Goal: Transaction & Acquisition: Purchase product/service

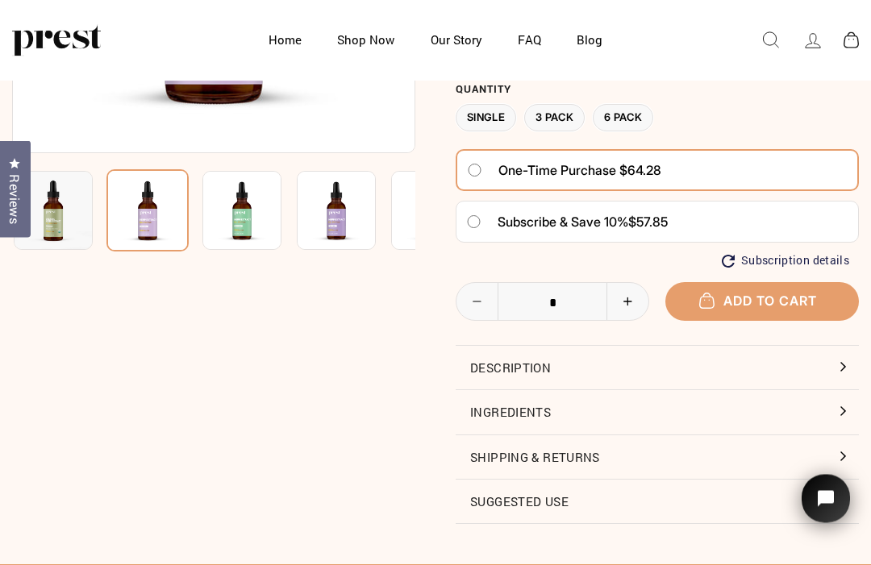
scroll to position [323, 0]
click at [840, 406] on button "Ingredients" at bounding box center [657, 412] width 403 height 44
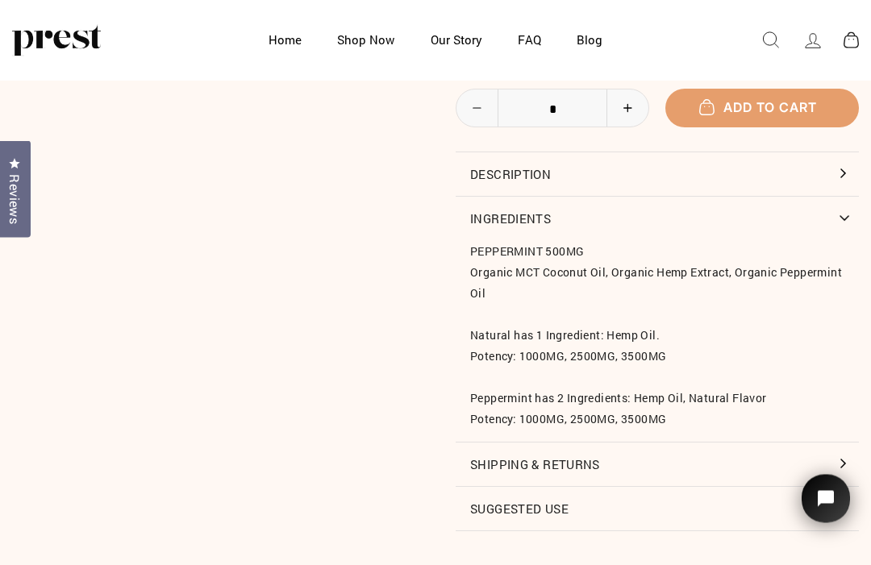
scroll to position [517, 0]
click at [836, 452] on button "Shipping & Returns" at bounding box center [657, 465] width 403 height 44
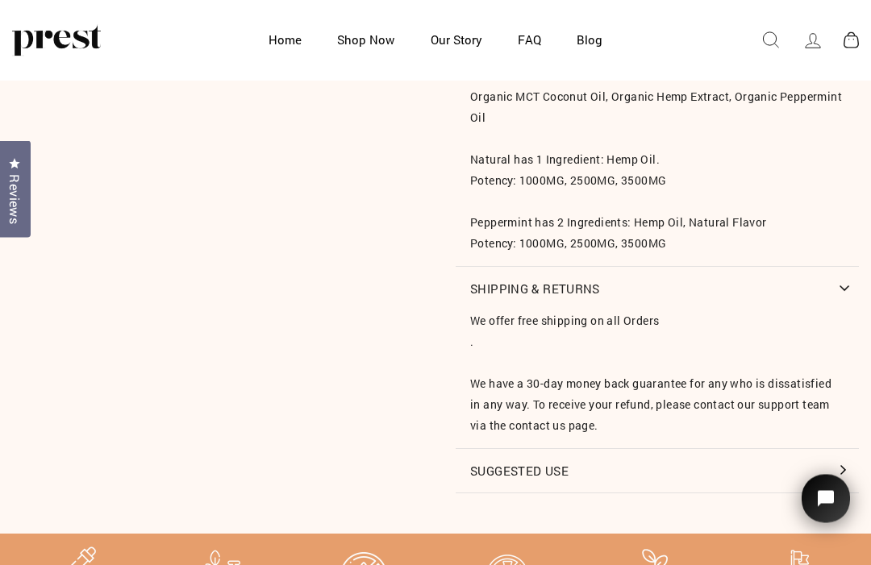
scroll to position [693, 0]
click at [839, 459] on button "Suggested Use" at bounding box center [657, 471] width 403 height 44
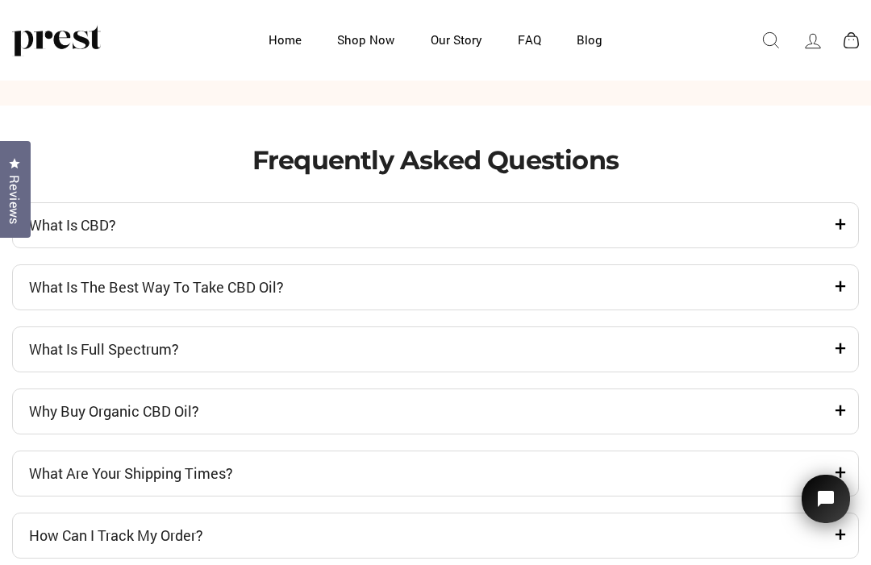
scroll to position [4265, 0]
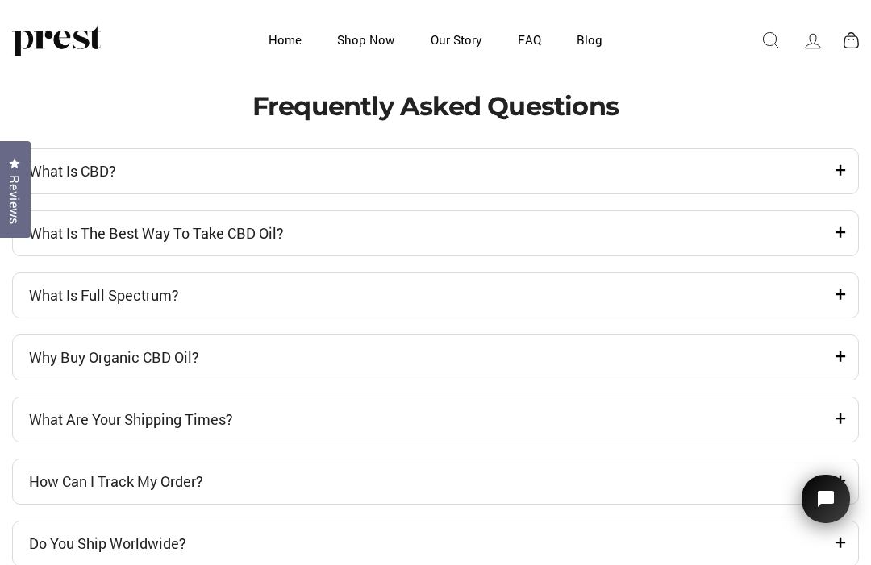
click at [838, 180] on icon at bounding box center [839, 170] width 11 height 20
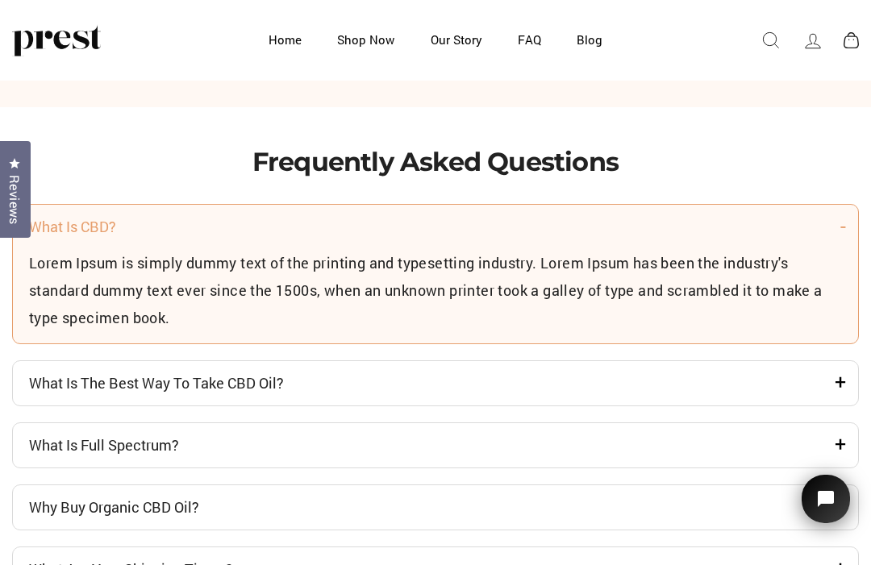
scroll to position [4208, 0]
click at [840, 236] on icon at bounding box center [843, 226] width 6 height 20
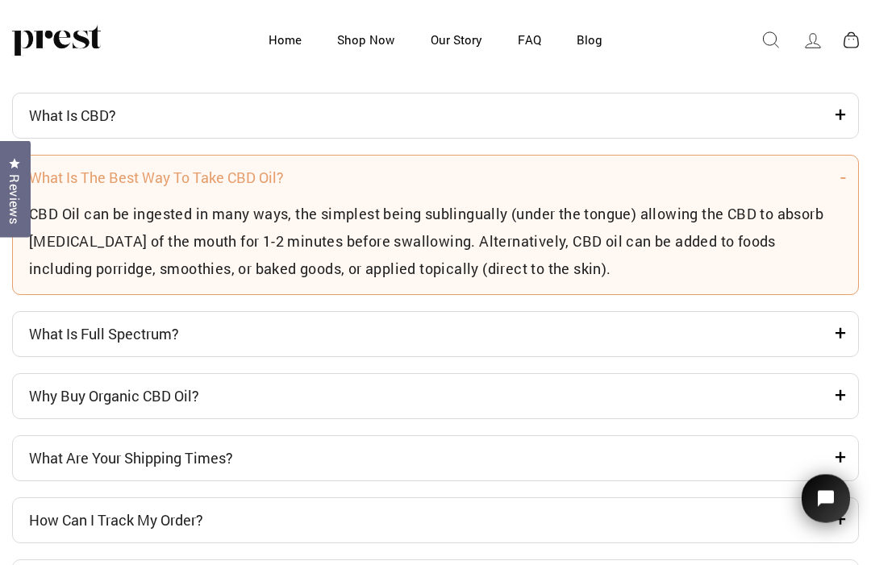
scroll to position [4321, 0]
click at [844, 124] on icon at bounding box center [839, 114] width 11 height 20
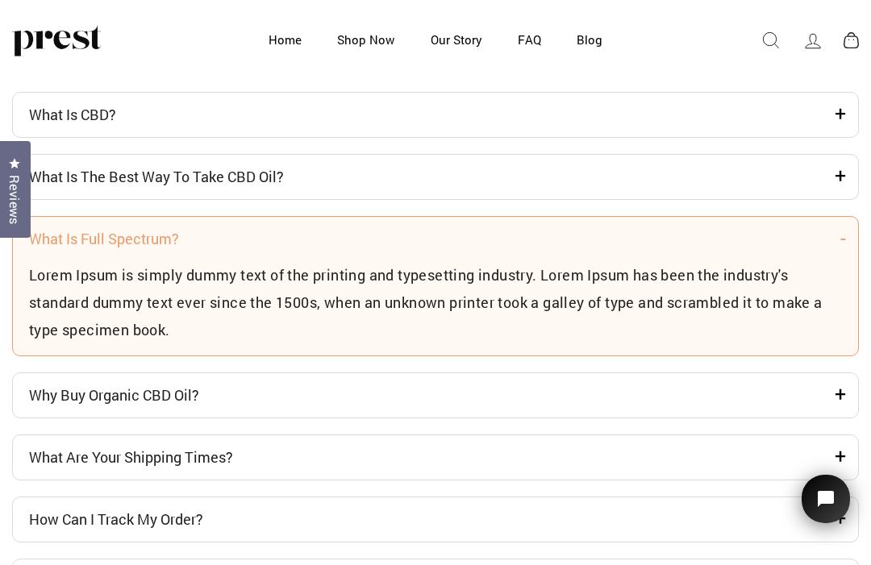
click at [837, 123] on icon at bounding box center [839, 113] width 11 height 20
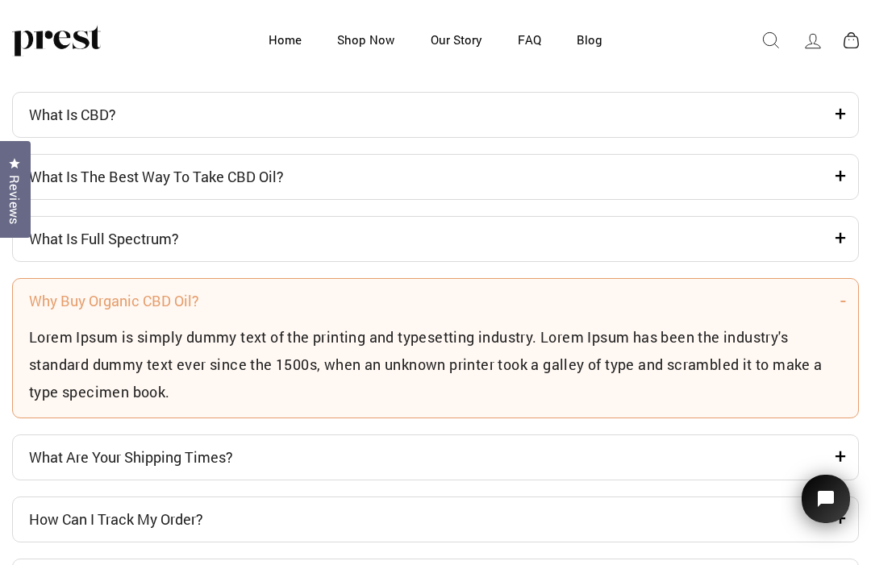
click at [835, 123] on icon at bounding box center [839, 113] width 11 height 20
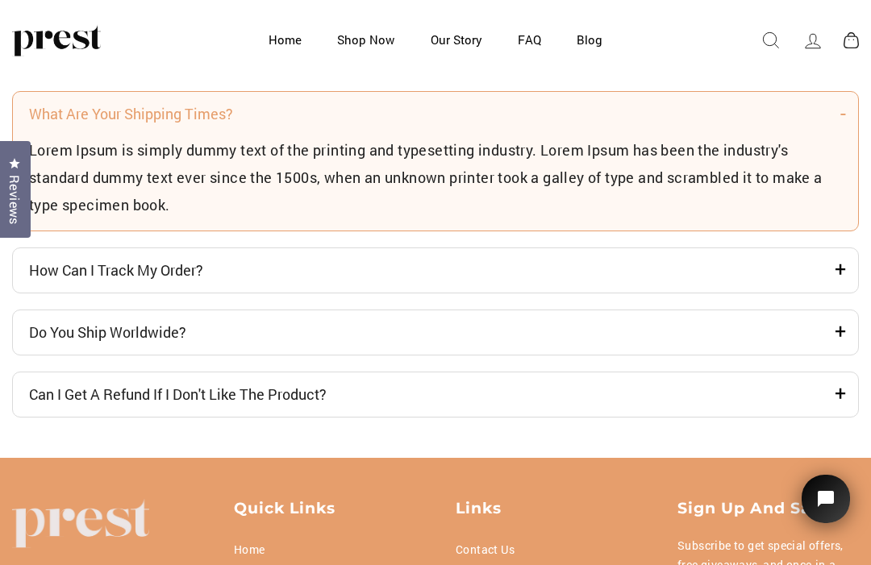
scroll to position [4572, 0]
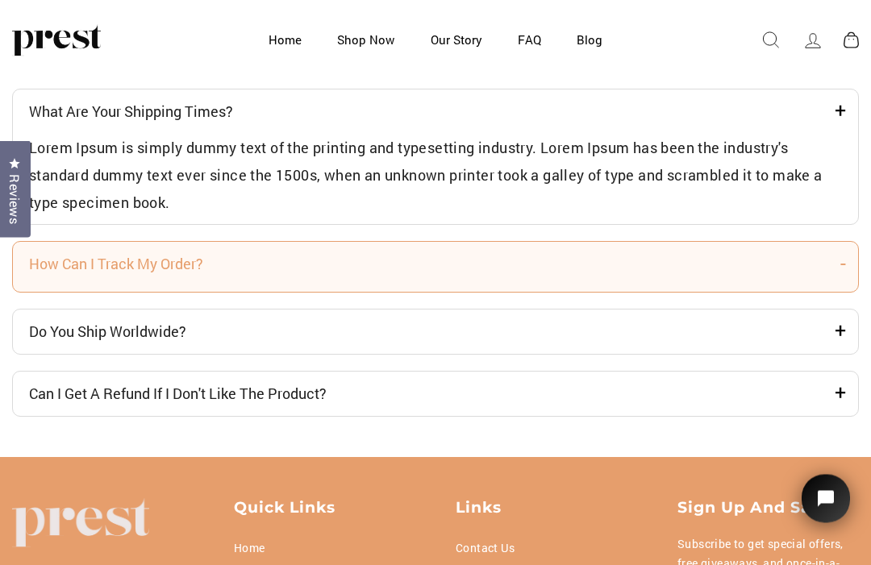
scroll to position [4573, 0]
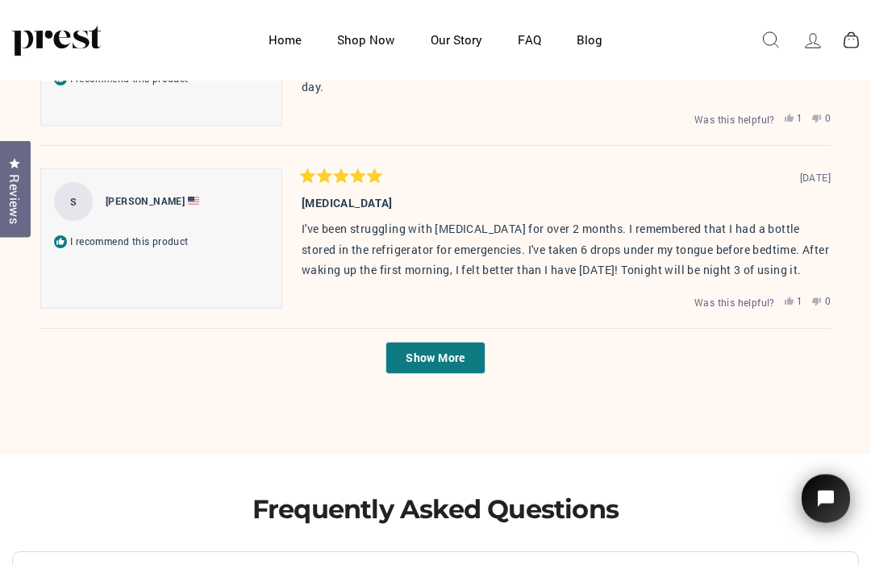
scroll to position [3859, 0]
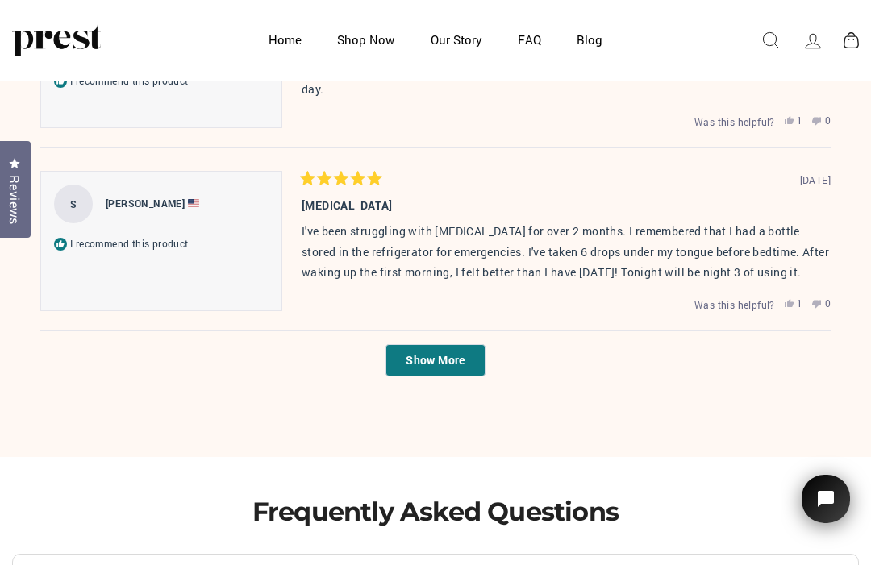
click at [445, 356] on button "Show More" at bounding box center [434, 360] width 99 height 32
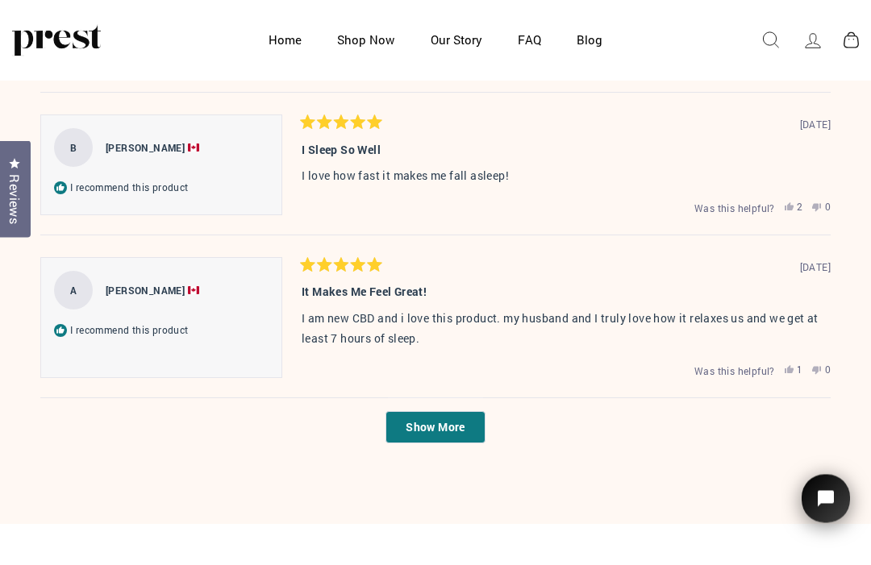
scroll to position [4591, 0]
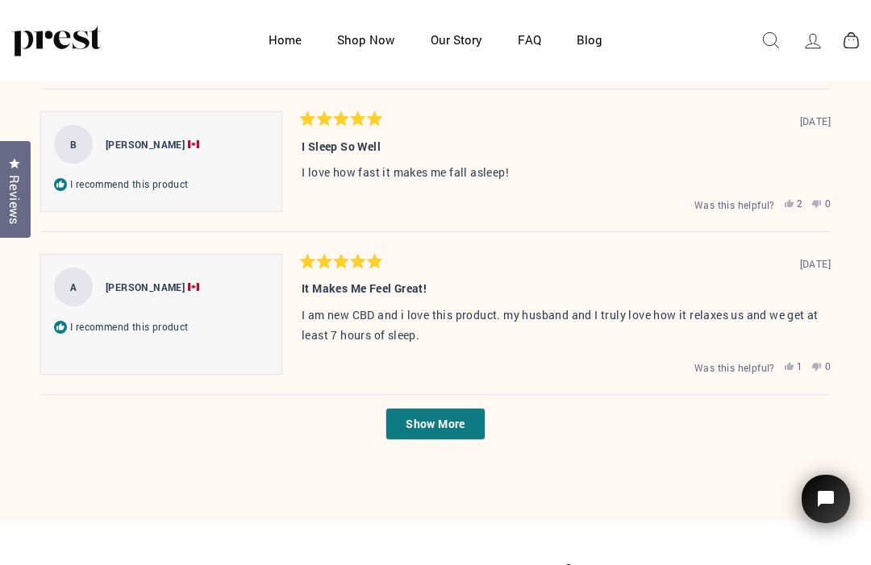
click at [462, 435] on button "Show More" at bounding box center [434, 424] width 99 height 32
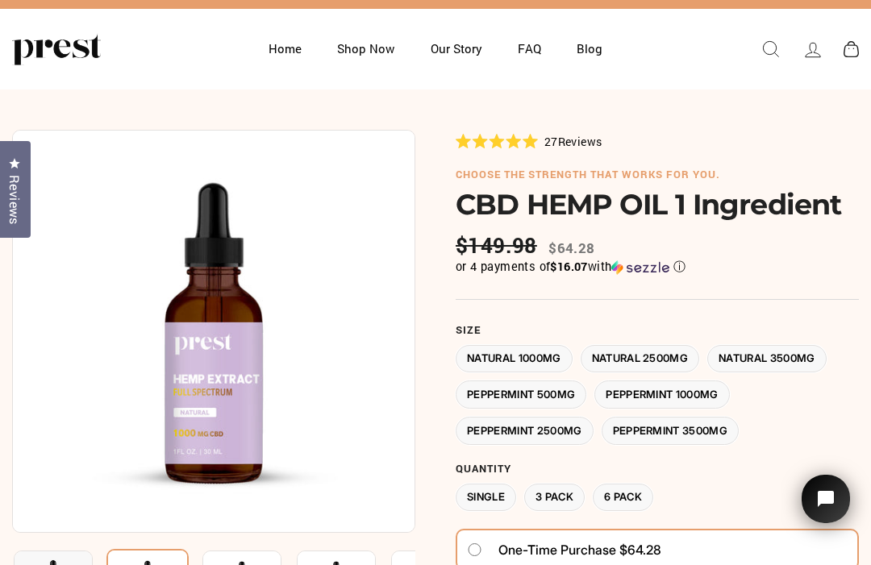
scroll to position [23, 0]
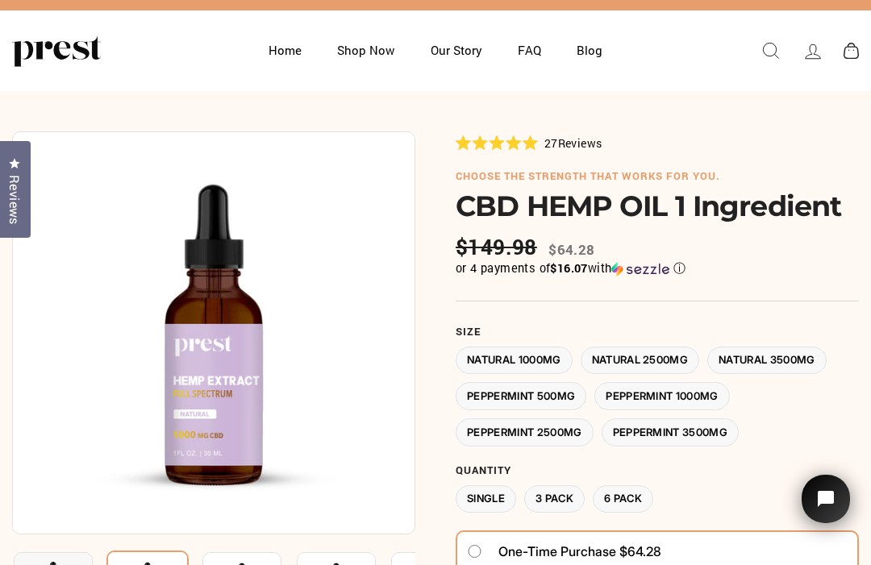
click at [806, 355] on label "Natural 3500MG" at bounding box center [766, 361] width 119 height 28
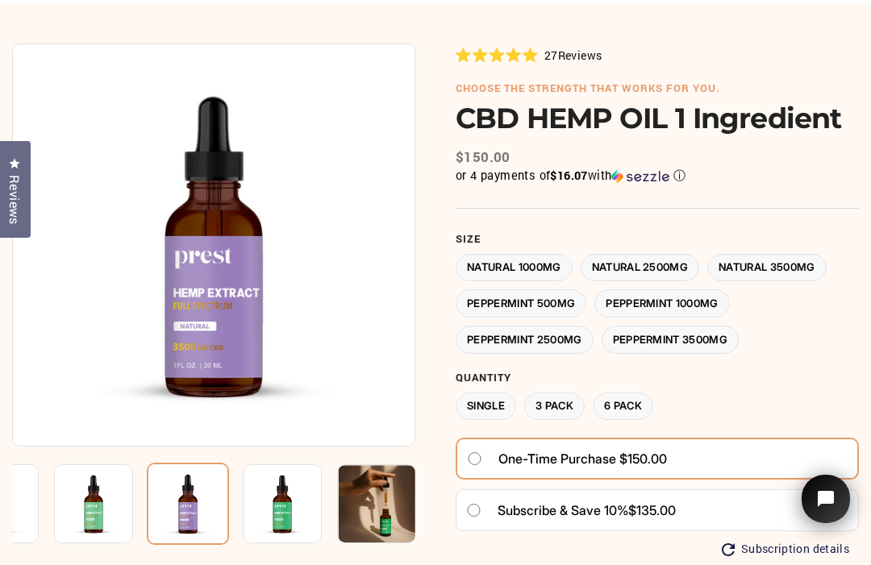
scroll to position [110, 0]
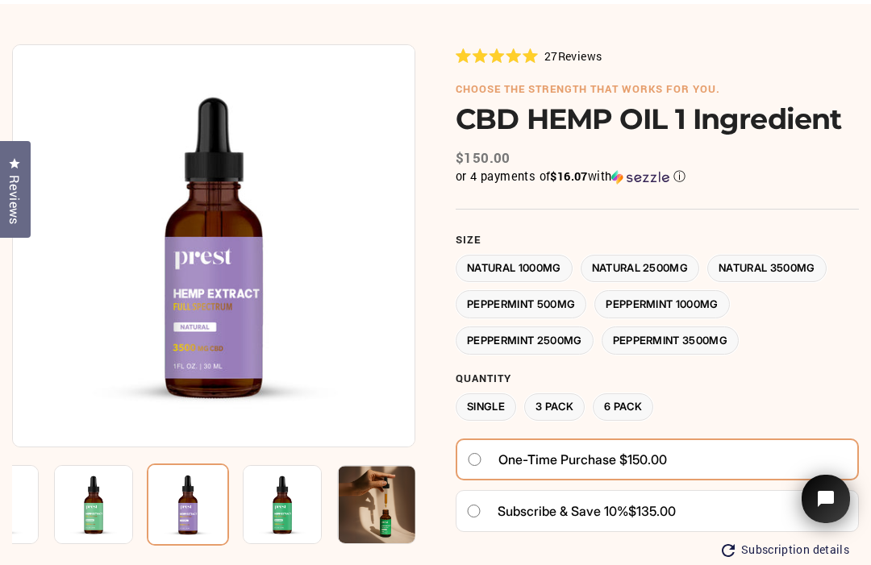
click at [569, 399] on label "3 Pack" at bounding box center [554, 407] width 60 height 28
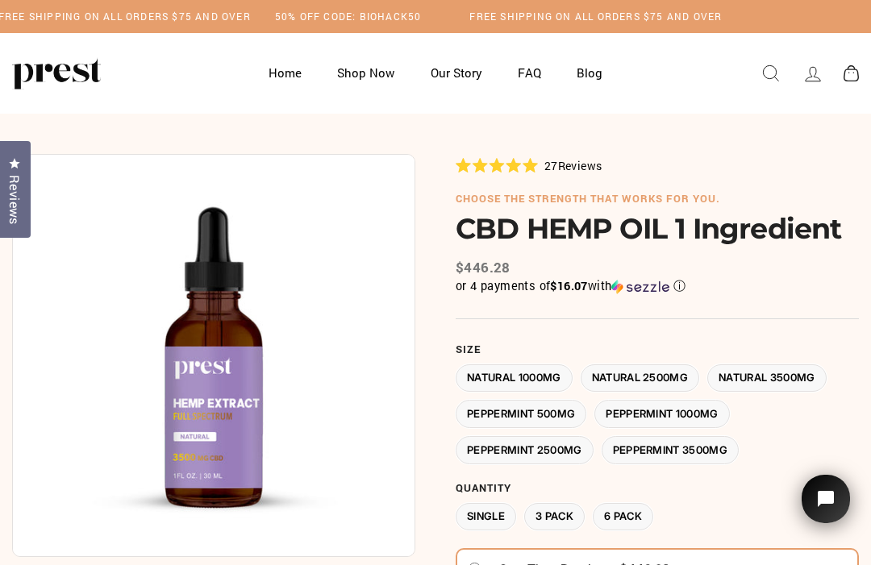
click at [676, 374] on label "Natural 2500MG" at bounding box center [639, 378] width 119 height 28
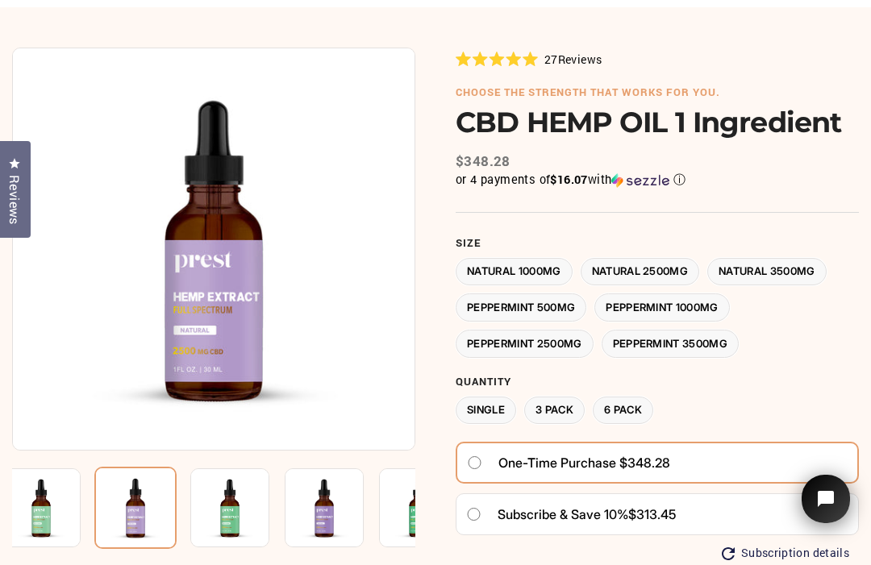
scroll to position [106, 0]
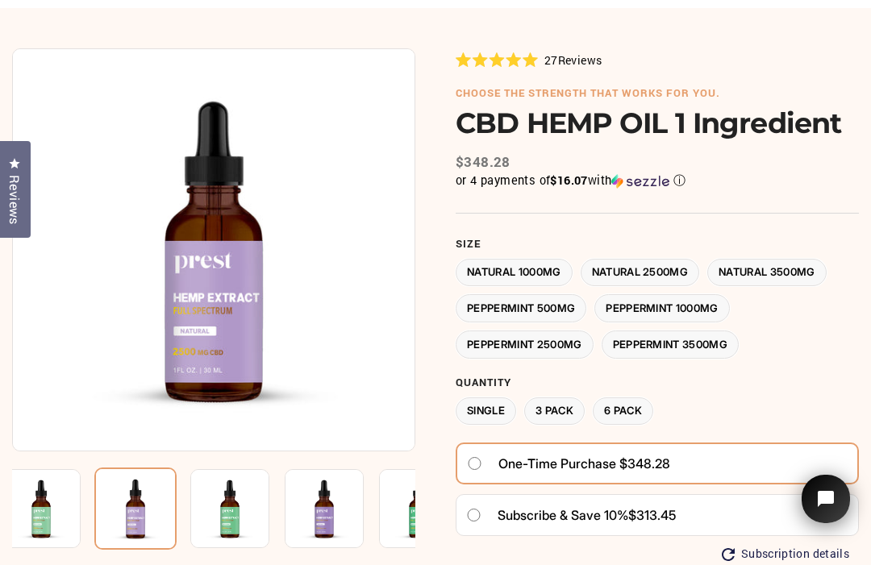
click at [485, 403] on label "Single" at bounding box center [486, 411] width 60 height 28
click at [541, 259] on label "Natural 1000MG" at bounding box center [514, 273] width 117 height 28
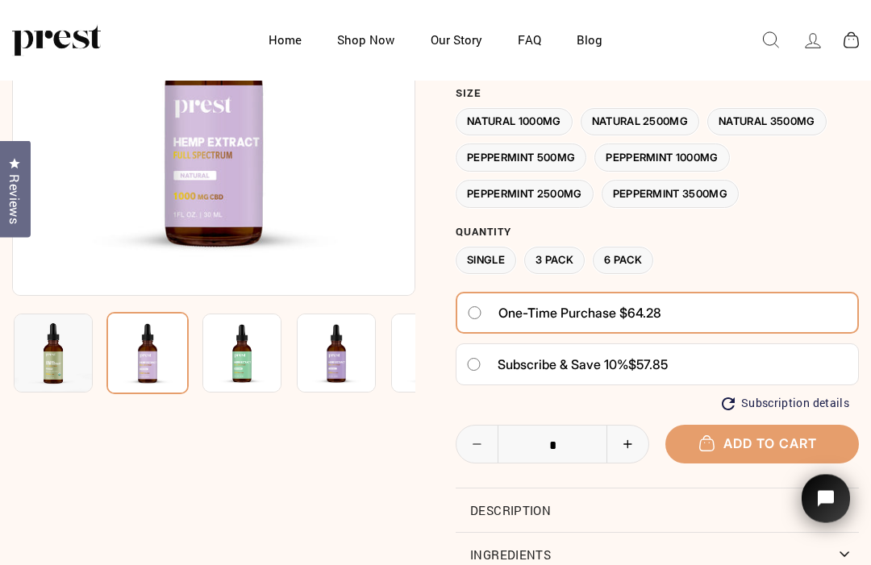
scroll to position [181, 0]
click at [750, 437] on span "Add to cart" at bounding box center [762, 443] width 110 height 16
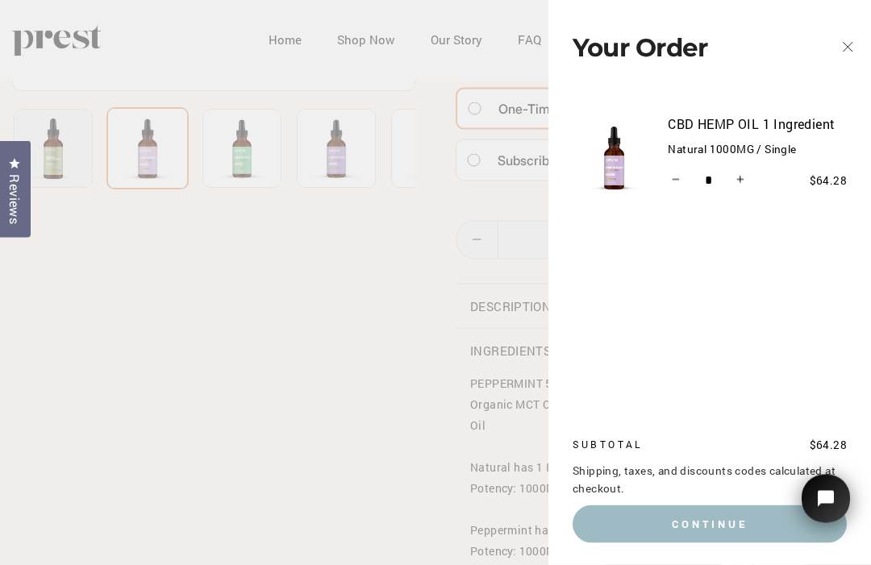
click at [698, 543] on button "Continue" at bounding box center [709, 523] width 274 height 37
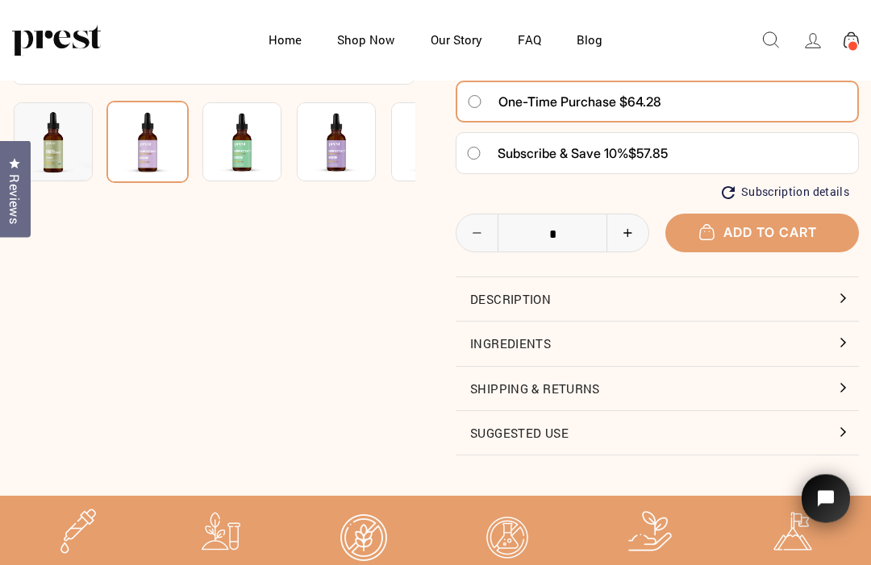
scroll to position [395, 0]
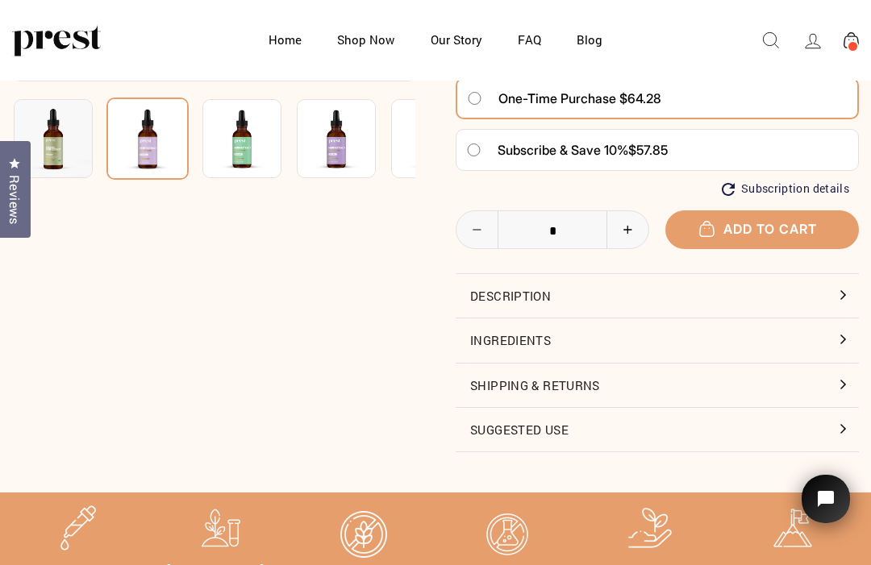
click at [846, 373] on button "Shipping & Returns" at bounding box center [657, 386] width 403 height 44
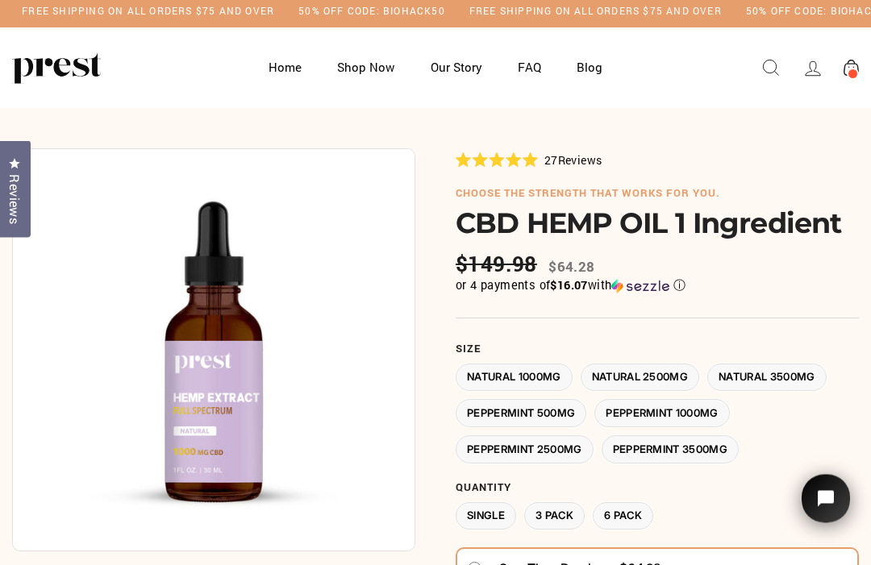
scroll to position [0, 0]
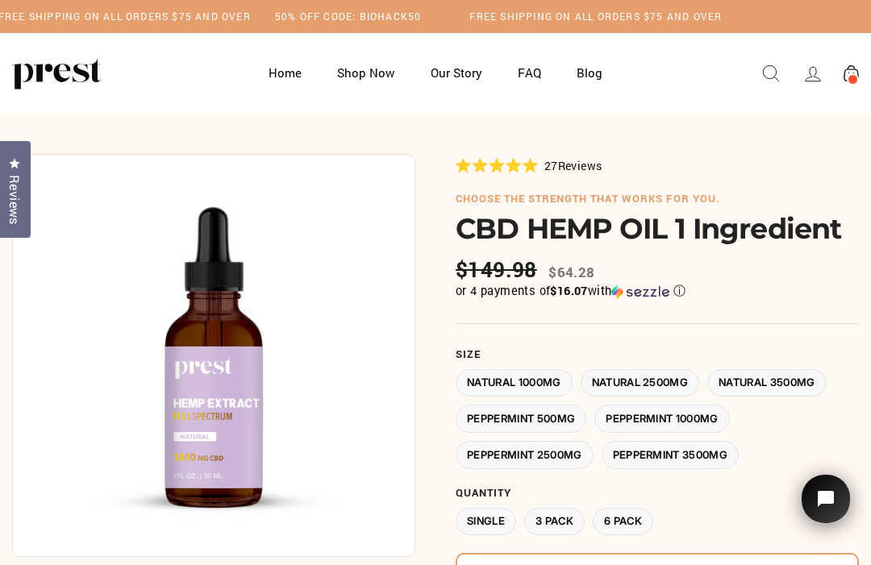
click at [847, 77] on span at bounding box center [853, 79] width 12 height 12
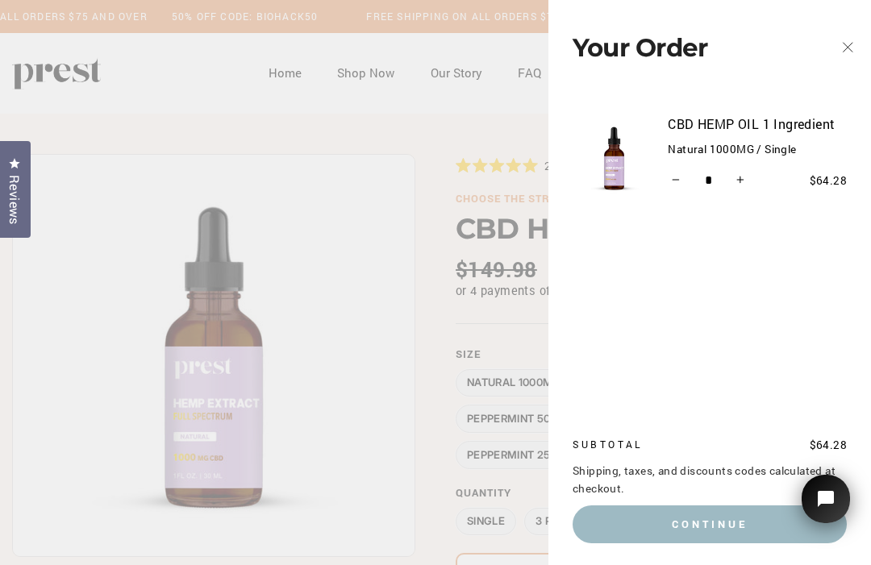
click at [706, 530] on button "Continue" at bounding box center [709, 523] width 274 height 37
click at [841, 49] on icon "button" at bounding box center [847, 47] width 23 height 23
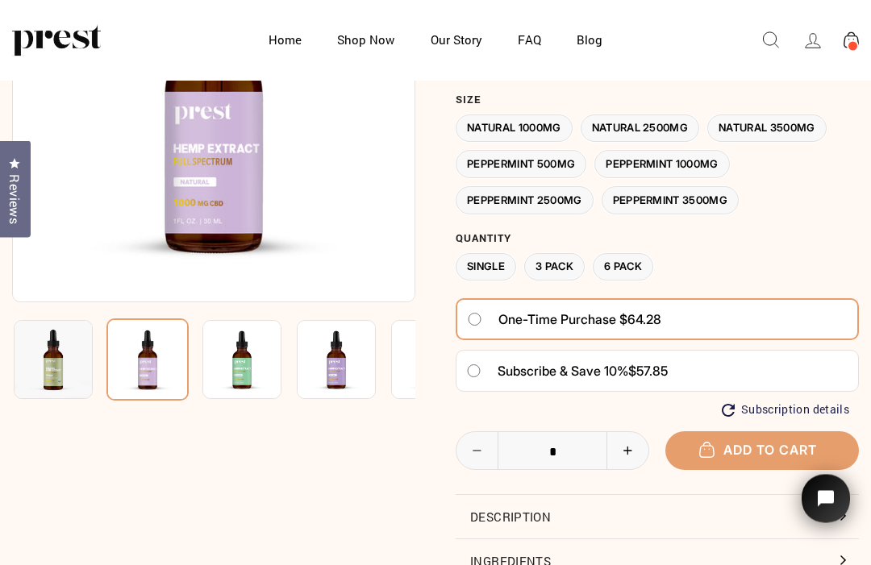
scroll to position [176, 0]
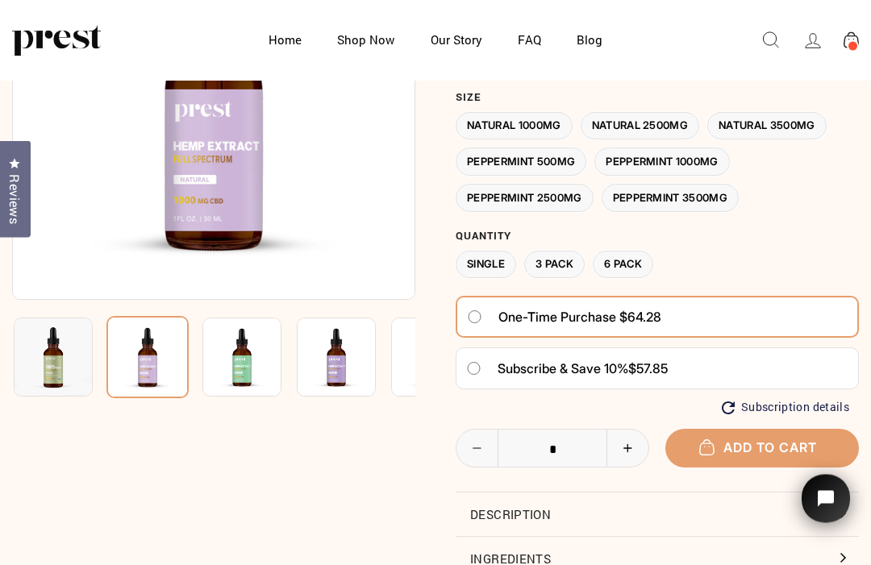
click at [745, 450] on button "Add to cart" at bounding box center [761, 449] width 193 height 38
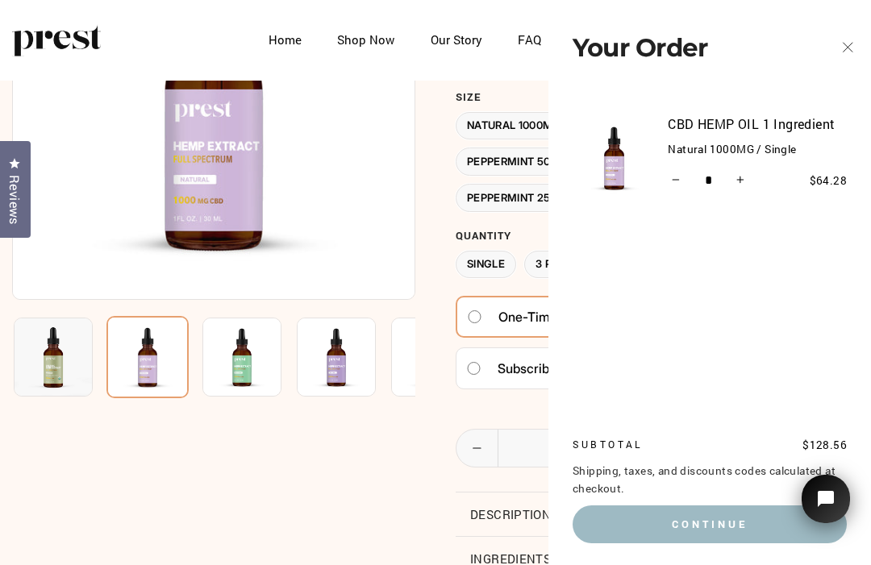
click at [695, 543] on button "Continue" at bounding box center [709, 523] width 274 height 37
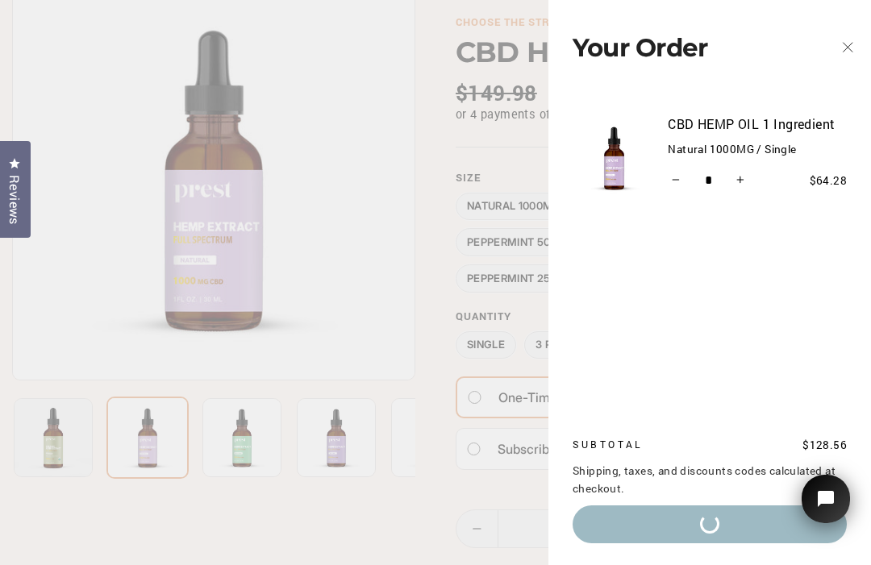
scroll to position [231, 0]
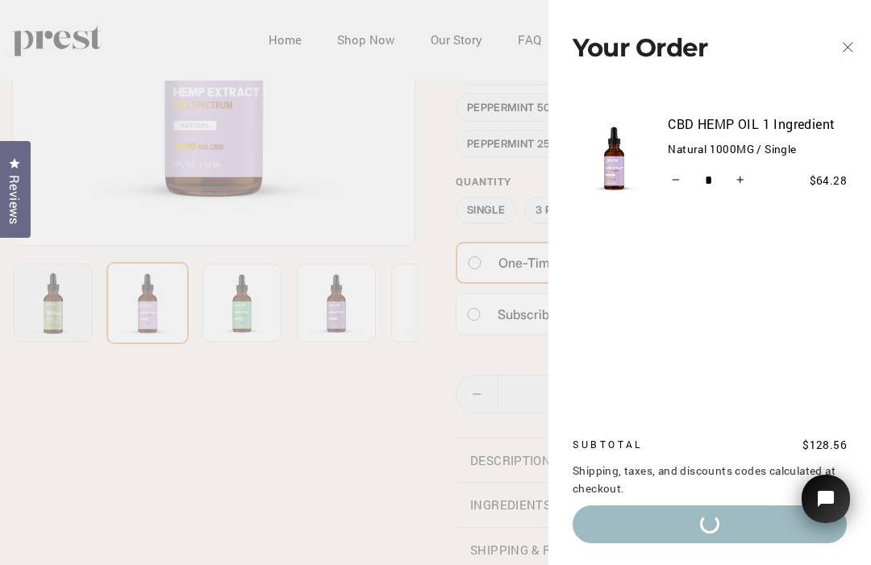
click at [843, 48] on icon "button" at bounding box center [847, 47] width 23 height 23
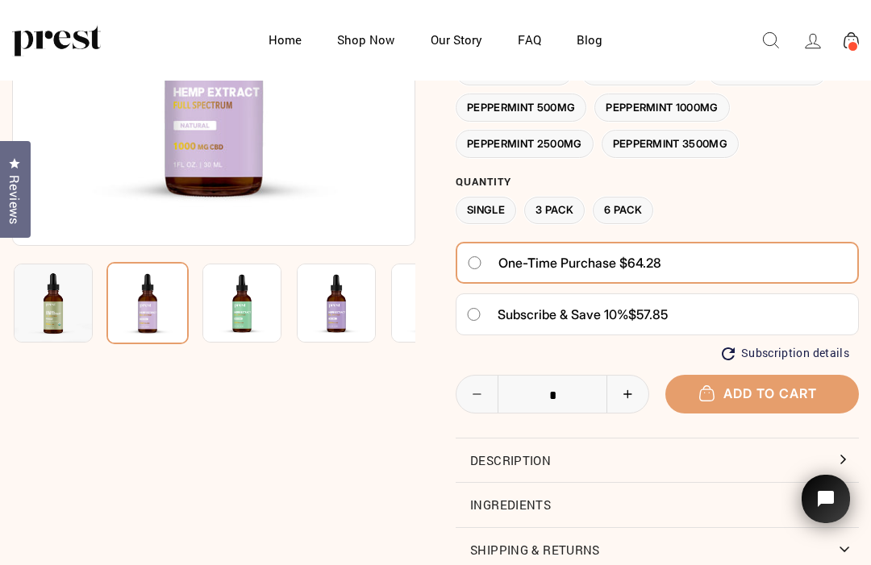
click at [555, 200] on label "3 Pack" at bounding box center [554, 211] width 60 height 28
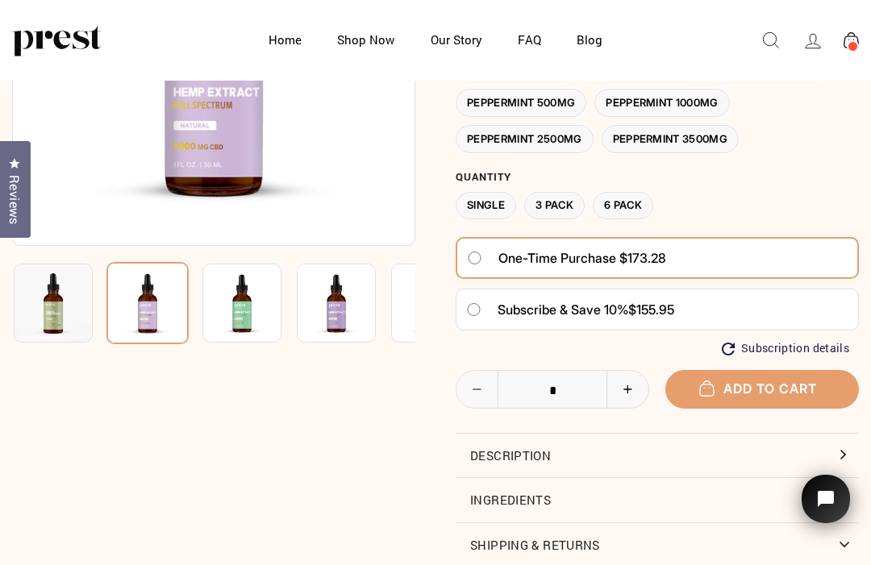
click at [747, 385] on button "Add to cart" at bounding box center [761, 389] width 193 height 38
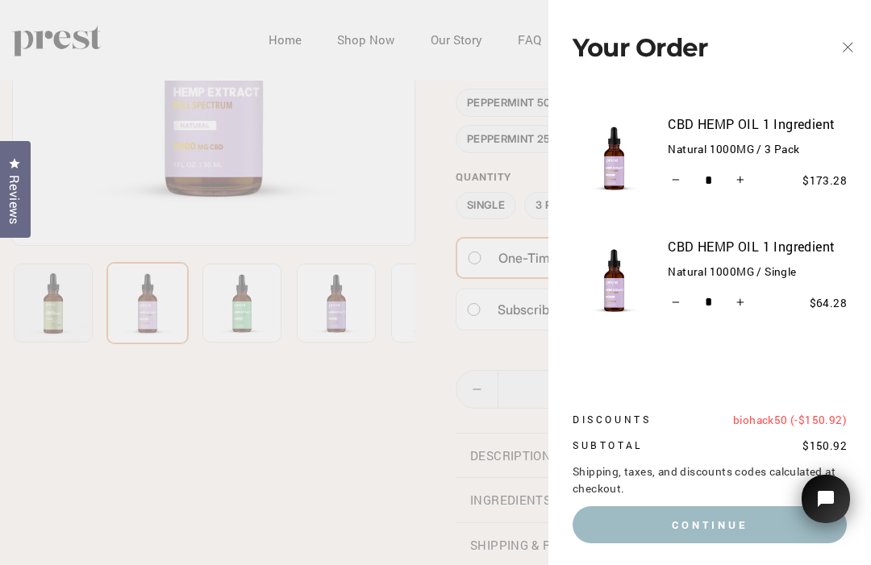
click at [680, 535] on button "Continue" at bounding box center [709, 524] width 274 height 37
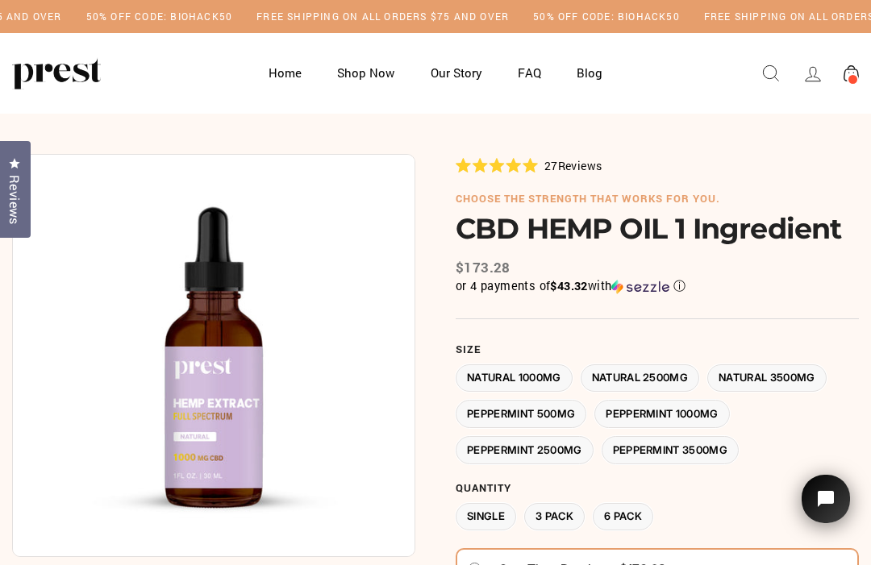
click at [853, 72] on icon at bounding box center [850, 73] width 15 height 16
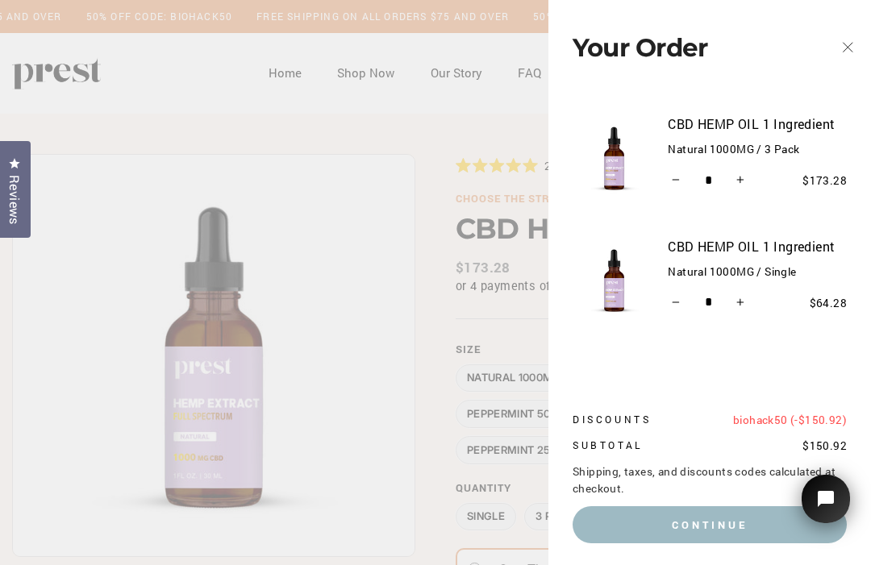
click at [677, 305] on icon "Reduce item quantity by one" at bounding box center [676, 302] width 8 height 8
type input "*"
click at [680, 303] on icon "Reduce item quantity by one" at bounding box center [676, 302] width 8 height 8
type input "*"
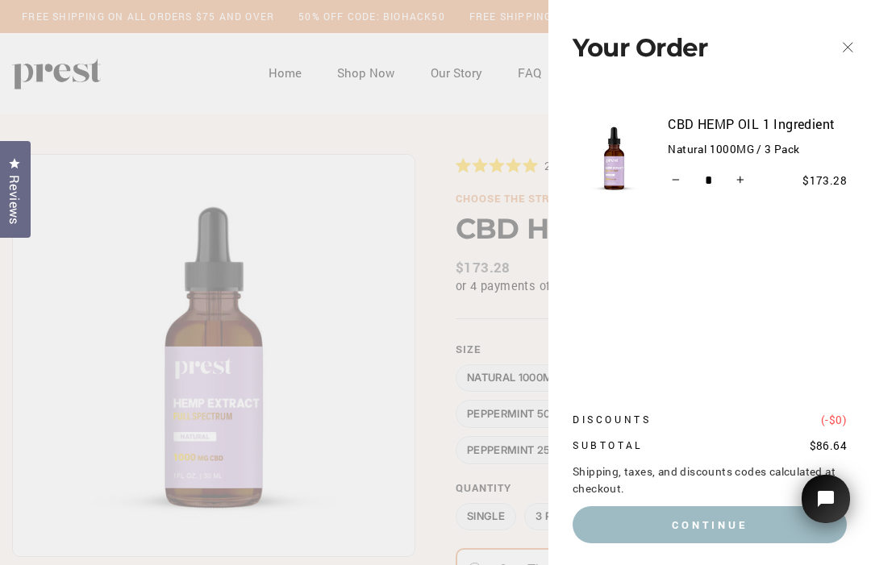
click at [684, 521] on button "Continue" at bounding box center [709, 524] width 274 height 37
